Goal: Transaction & Acquisition: Purchase product/service

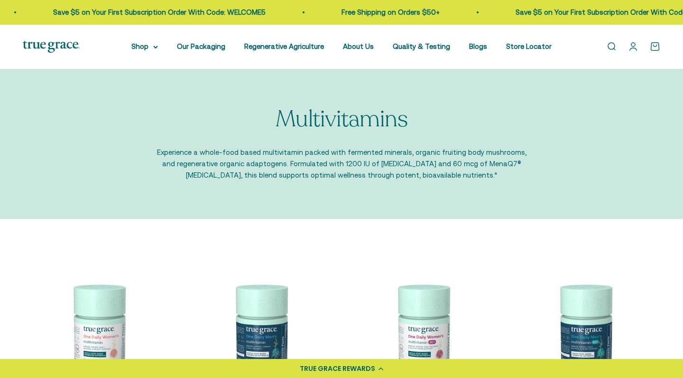
click at [611, 46] on link "Open search" at bounding box center [611, 46] width 10 height 10
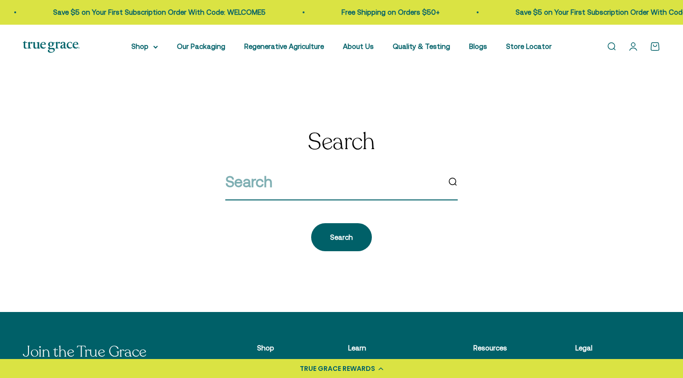
click at [296, 182] on input "search" at bounding box center [332, 181] width 214 height 24
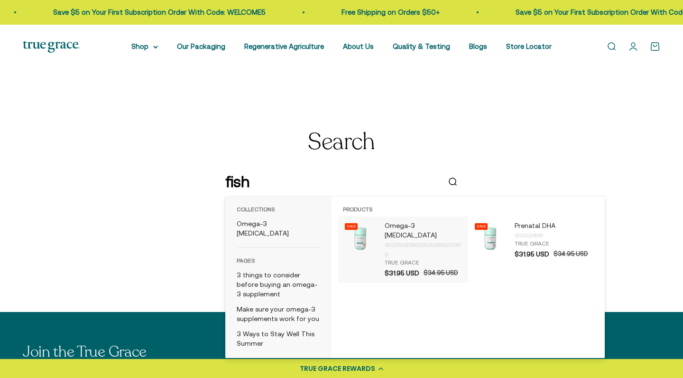
type input "fish"
click at [412, 227] on p "Omega-3 [MEDICAL_DATA]" at bounding box center [424, 230] width 79 height 19
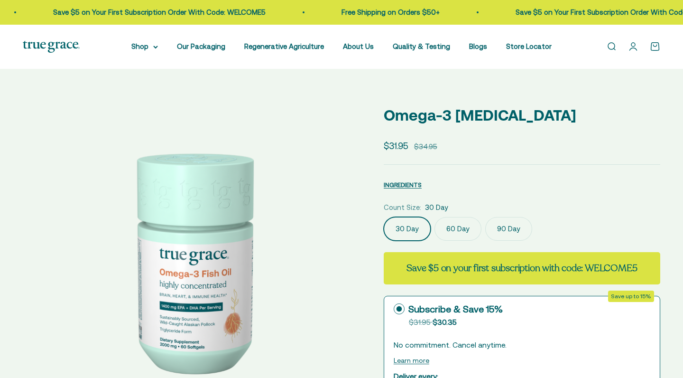
select select "3"
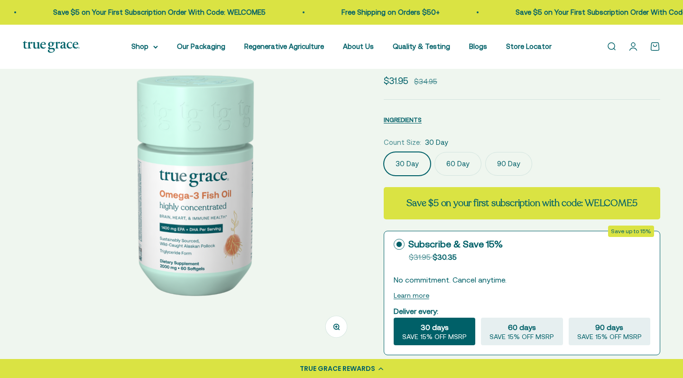
scroll to position [81, 0]
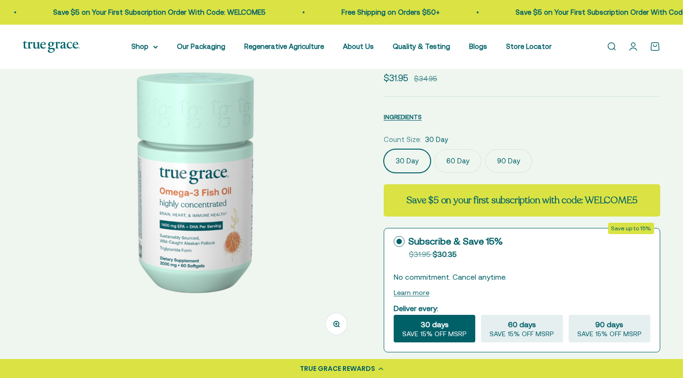
click at [507, 158] on label "90 Day" at bounding box center [508, 161] width 47 height 24
click at [384, 149] on input "90 Day" at bounding box center [383, 148] width 0 height 0
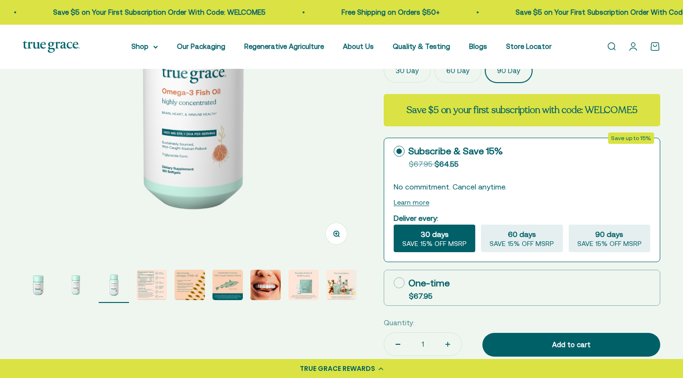
scroll to position [164, 0]
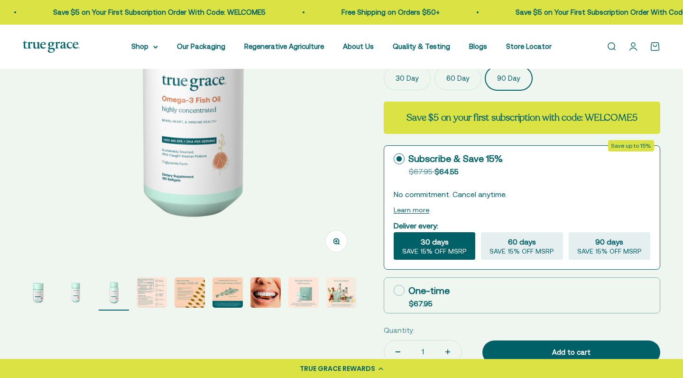
click at [140, 294] on img "Go to item 4" at bounding box center [152, 292] width 30 height 30
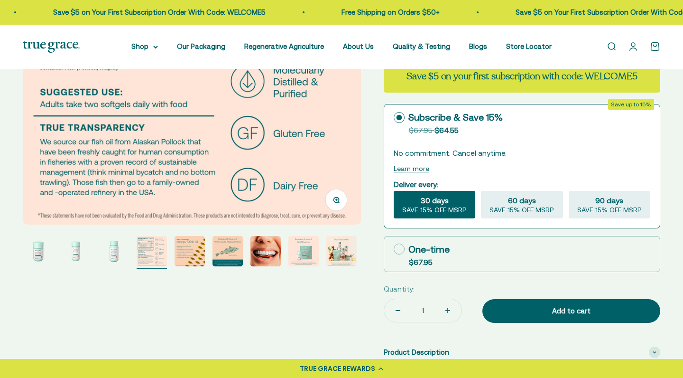
scroll to position [212, 0]
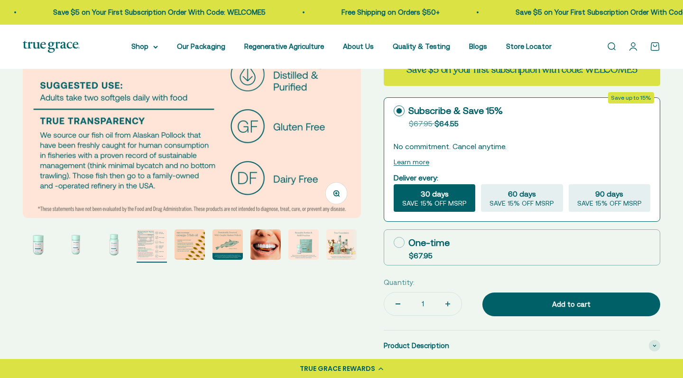
click at [195, 250] on img "Go to item 5" at bounding box center [190, 244] width 30 height 30
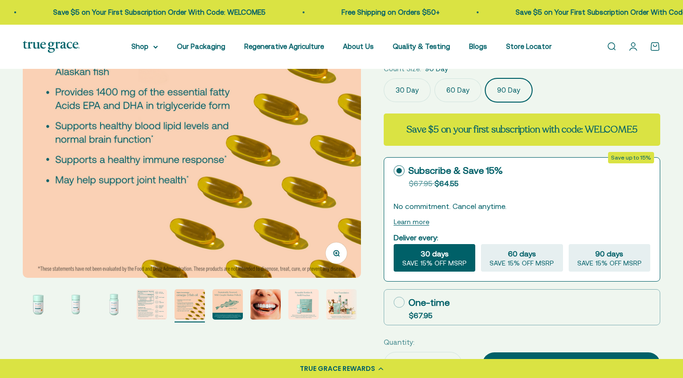
scroll to position [160, 0]
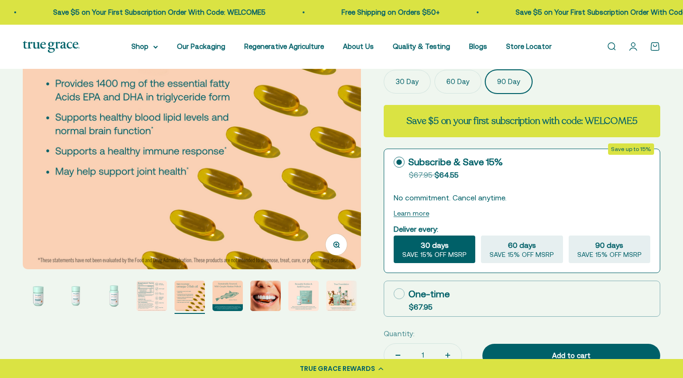
click at [224, 300] on img "Go to item 6" at bounding box center [228, 295] width 30 height 30
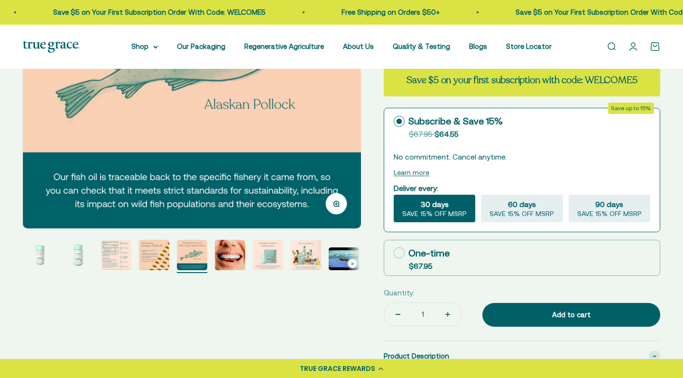
scroll to position [201, 0]
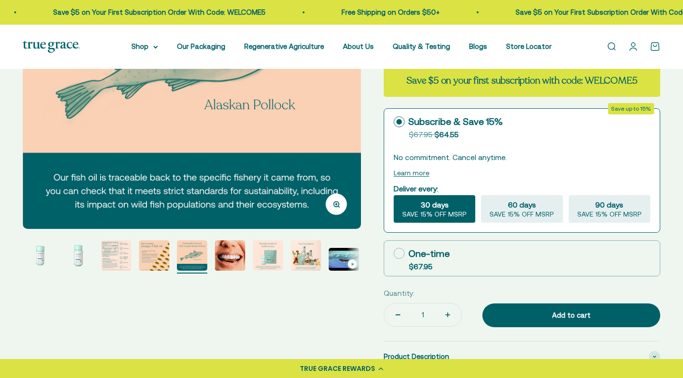
click at [221, 268] on img "Go to item 7" at bounding box center [230, 255] width 30 height 30
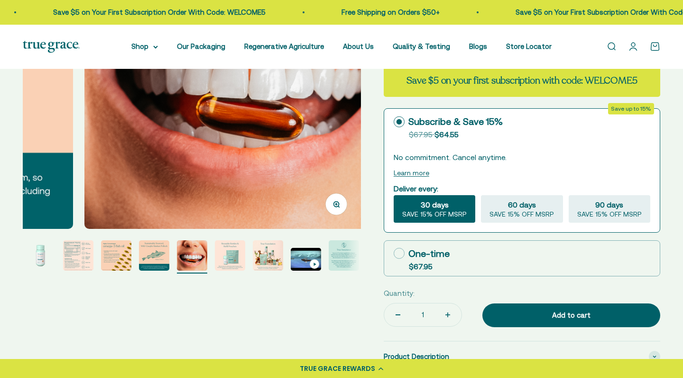
scroll to position [0, 2097]
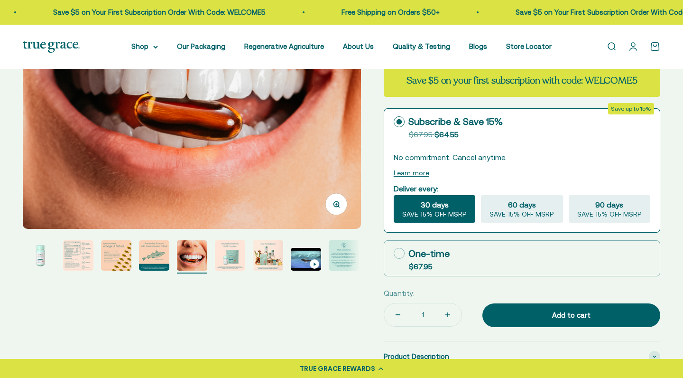
click at [264, 260] on img "Go to item 9" at bounding box center [268, 255] width 30 height 30
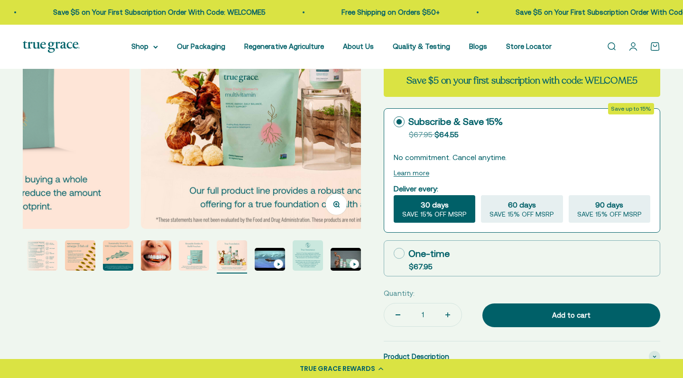
scroll to position [0, 2796]
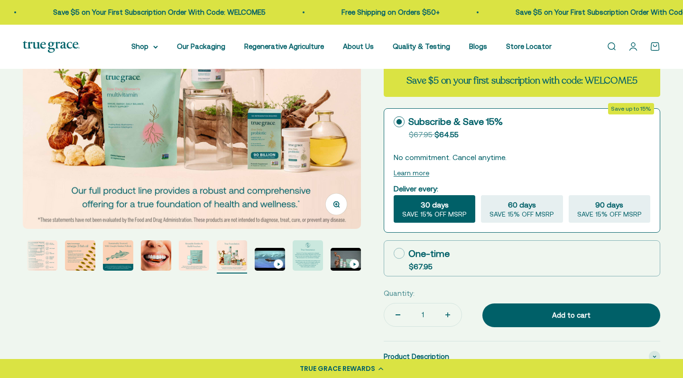
click at [311, 267] on img "Go to item 11" at bounding box center [308, 255] width 30 height 30
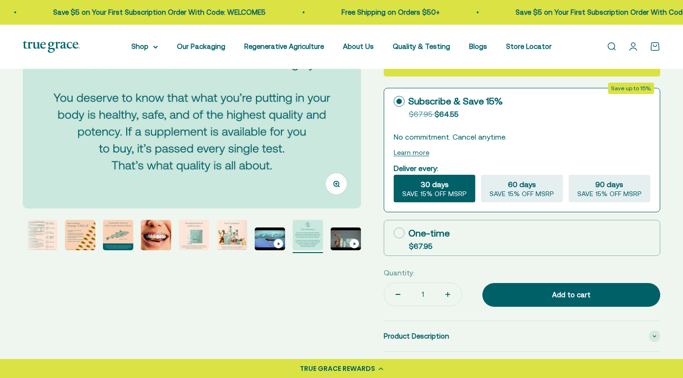
scroll to position [231, 0]
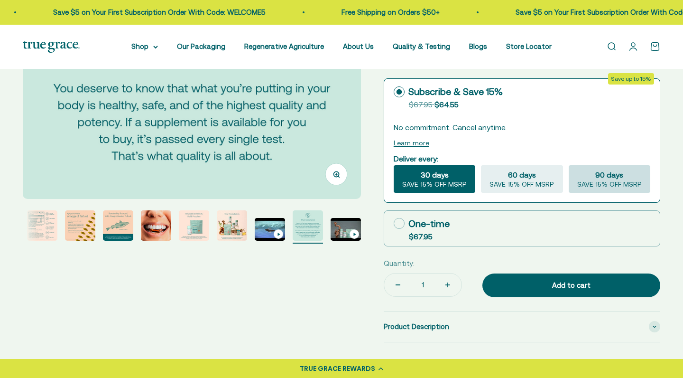
click at [627, 183] on span "SAVE 15% OFF MSRP" at bounding box center [609, 184] width 65 height 9
click at [569, 165] on input "90 days SAVE 15% OFF MSRP" at bounding box center [568, 165] width 0 height 0
radio input "true"
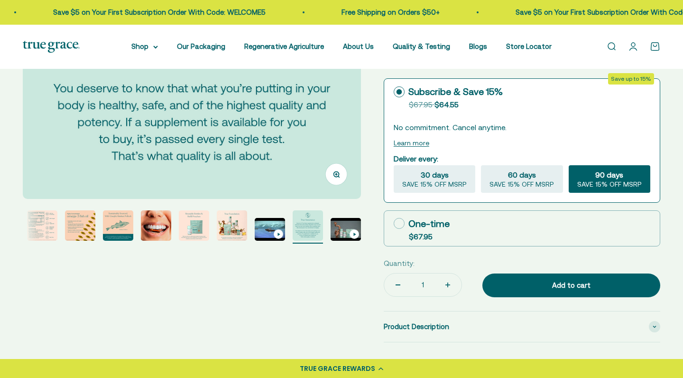
click at [394, 223] on icon at bounding box center [399, 223] width 11 height 11
click at [394, 223] on input "One-time $67.95" at bounding box center [393, 223] width 0 height 0
radio input "true"
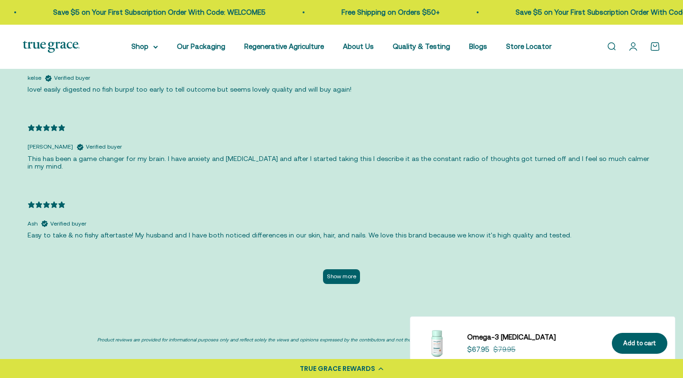
scroll to position [2030, 0]
click at [347, 268] on button "Show more" at bounding box center [341, 275] width 37 height 15
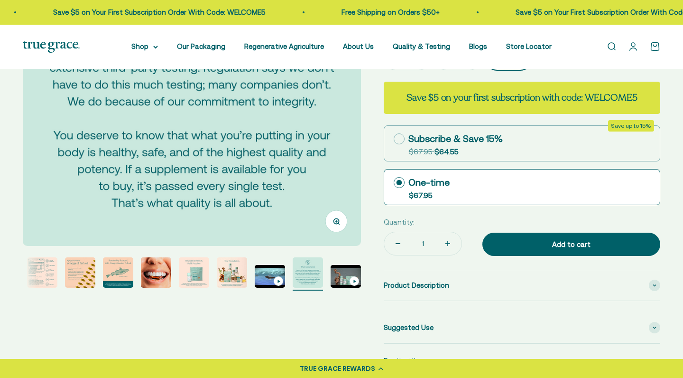
scroll to position [197, 0]
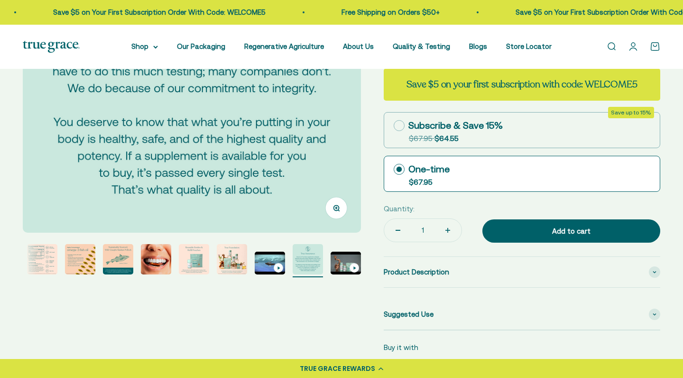
click at [79, 263] on img "Go to item 5" at bounding box center [80, 259] width 30 height 30
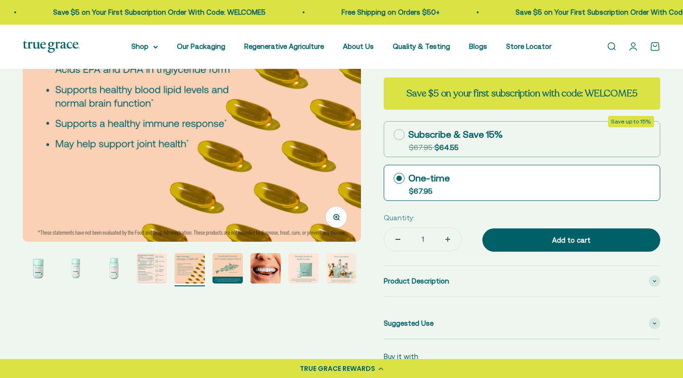
scroll to position [191, 0]
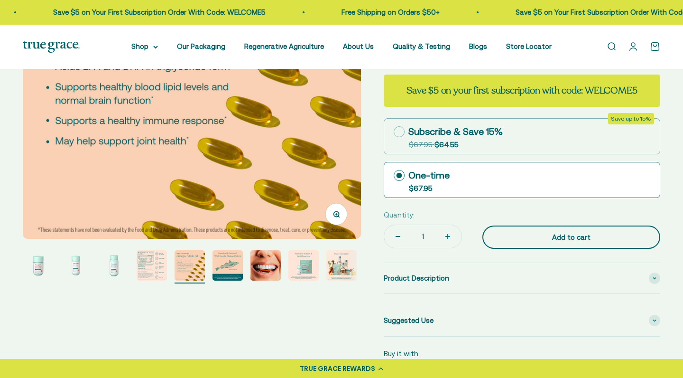
click at [581, 240] on div "Add to cart" at bounding box center [571, 236] width 140 height 11
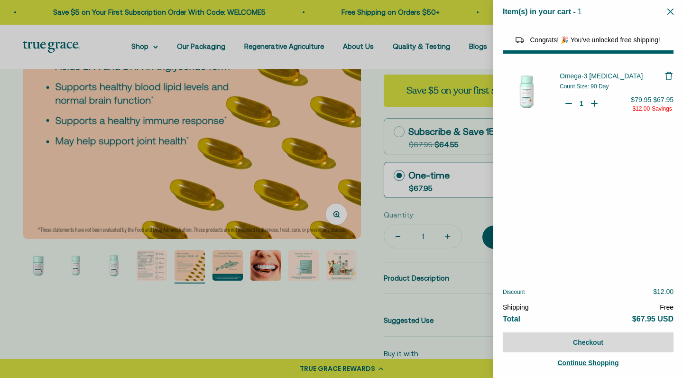
select select "44878154563798"
select select "40058346897600"
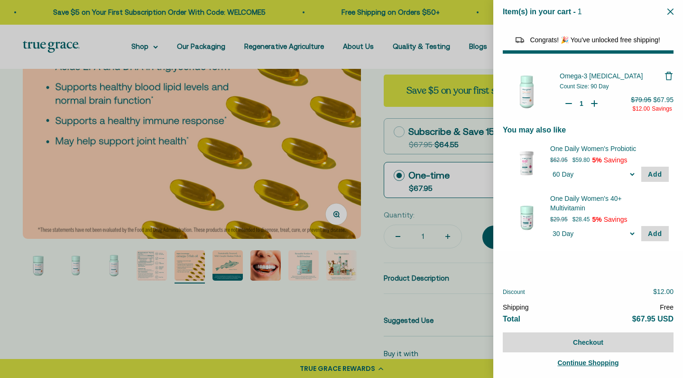
click at [329, 316] on div at bounding box center [341, 189] width 683 height 378
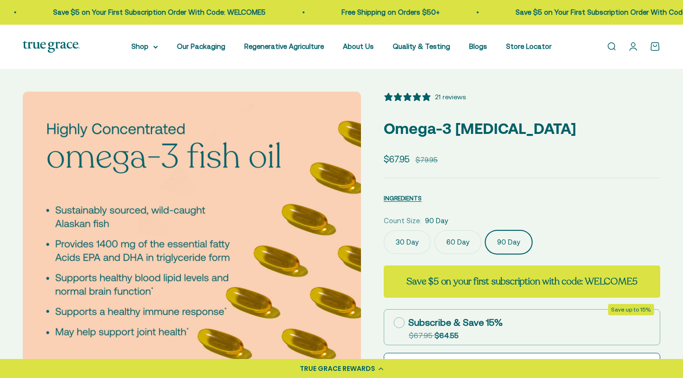
scroll to position [0, 0]
click at [656, 47] on link "Open cart 0" at bounding box center [655, 46] width 10 height 10
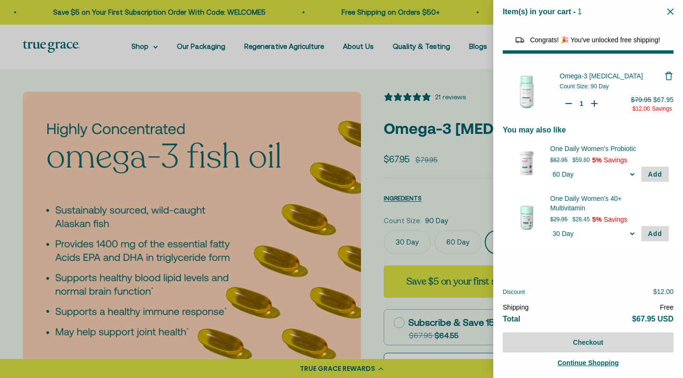
click at [486, 57] on div at bounding box center [341, 189] width 683 height 378
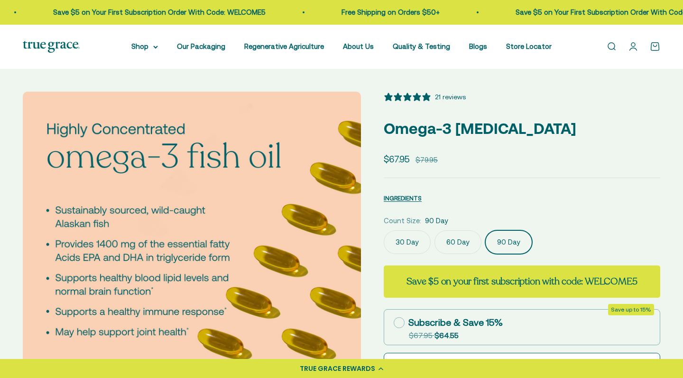
click at [633, 45] on link "Open account page" at bounding box center [633, 46] width 10 height 10
